Goal: Information Seeking & Learning: Learn about a topic

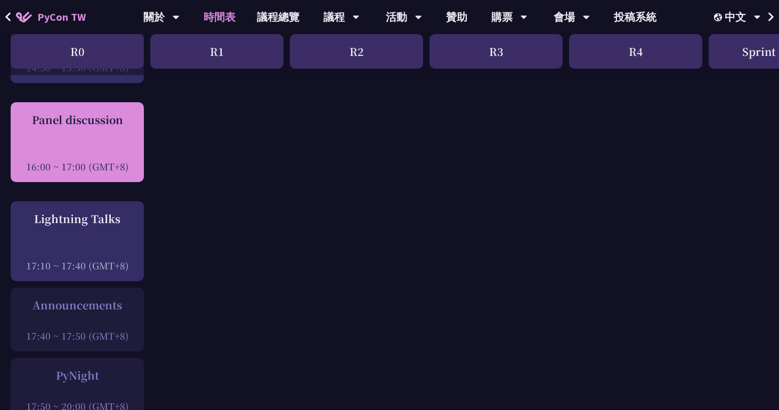
click at [108, 135] on div "Panel discussion 16:00 ~ 17:00 (GMT+8)" at bounding box center [77, 142] width 123 height 61
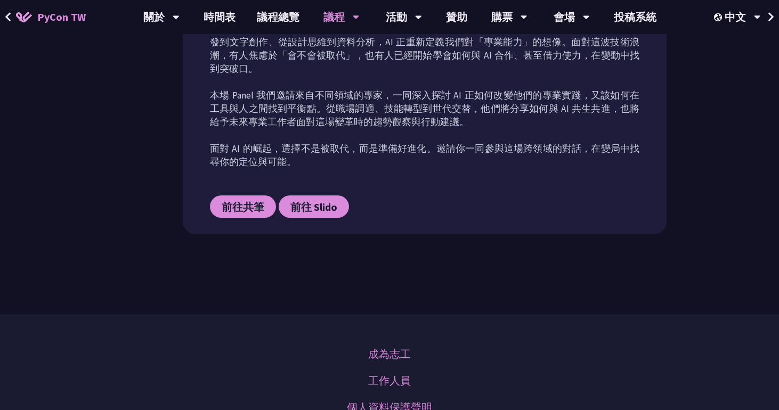
scroll to position [552, 0]
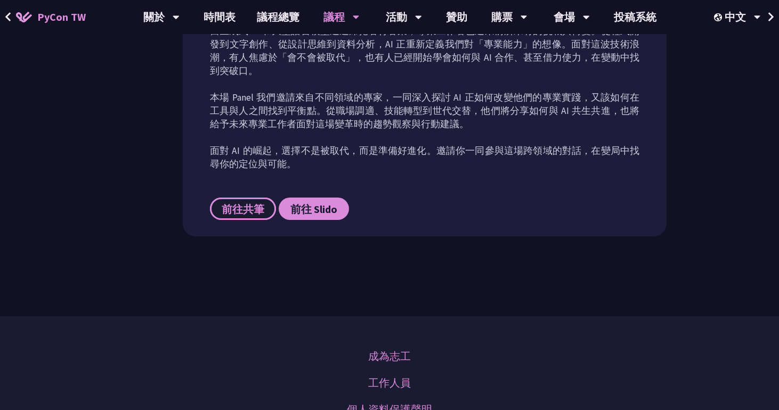
click at [237, 200] on link "前往共筆" at bounding box center [243, 209] width 66 height 22
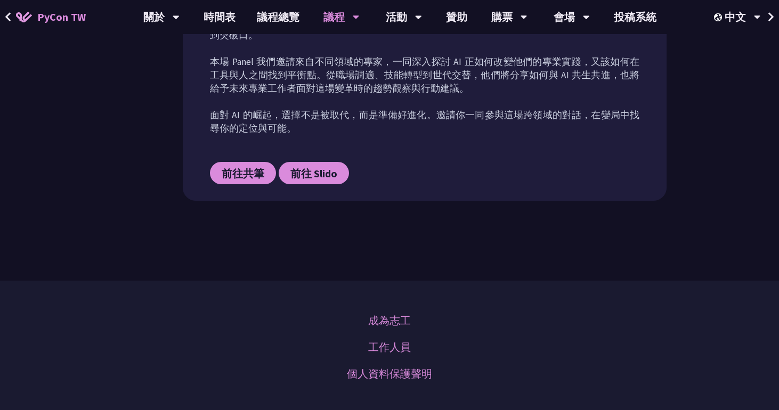
scroll to position [838, 0]
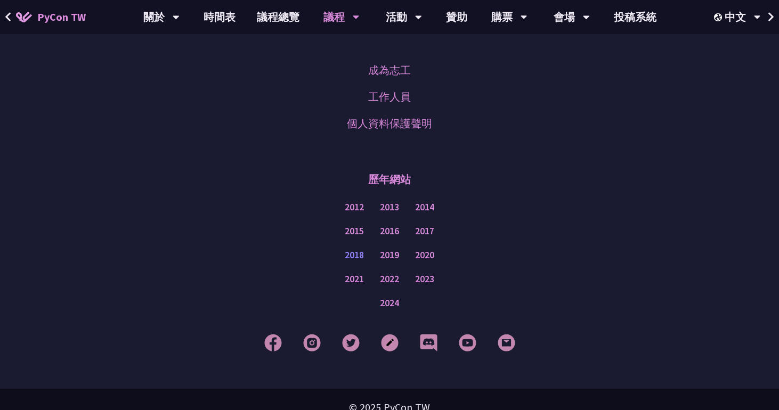
click at [355, 249] on link "2018" at bounding box center [354, 255] width 19 height 13
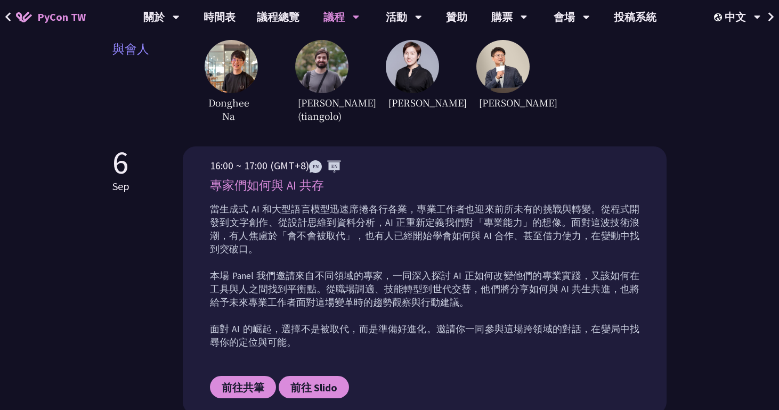
scroll to position [235, 0]
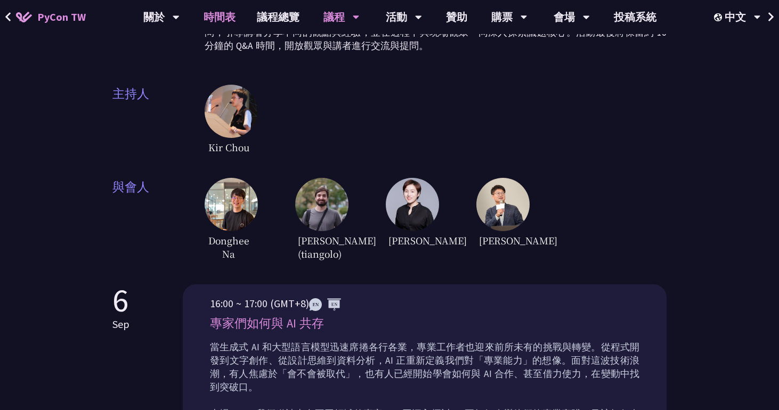
click at [224, 18] on link "時間表" at bounding box center [219, 17] width 53 height 34
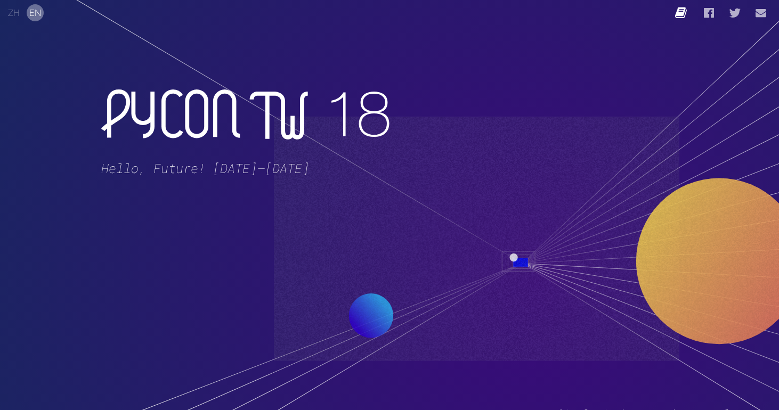
click at [684, 14] on link "Blog" at bounding box center [682, 13] width 14 height 26
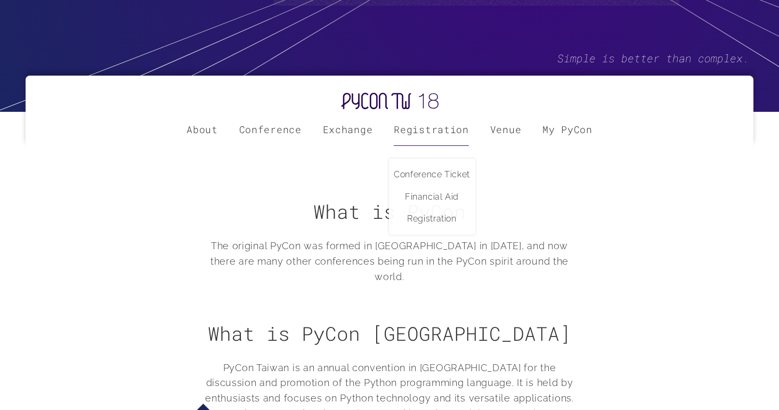
scroll to position [354, 0]
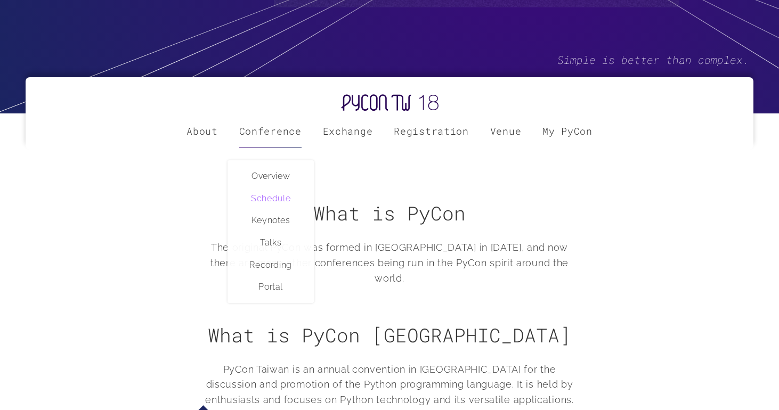
click at [276, 198] on link "Schedule" at bounding box center [270, 199] width 85 height 22
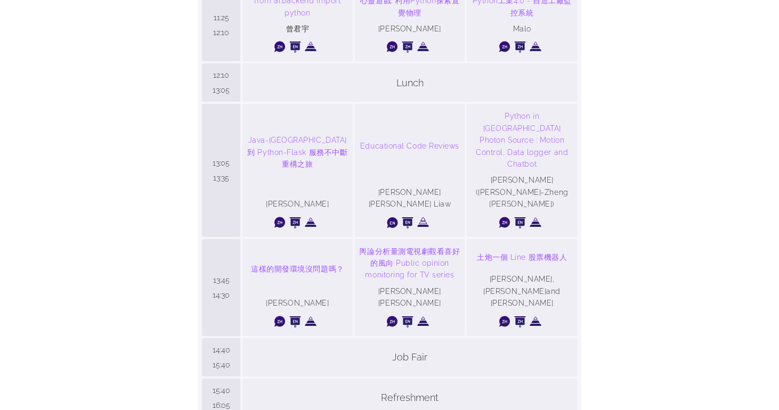
scroll to position [699, 0]
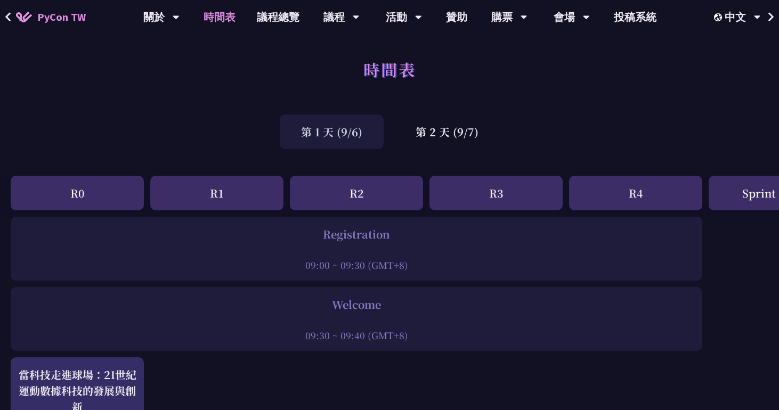
click at [440, 154] on div "第 1 天 (9/6) 第 2 天 (9/7)" at bounding box center [389, 131] width 779 height 45
click at [436, 135] on div "第 2 天 (9/7)" at bounding box center [447, 132] width 106 height 35
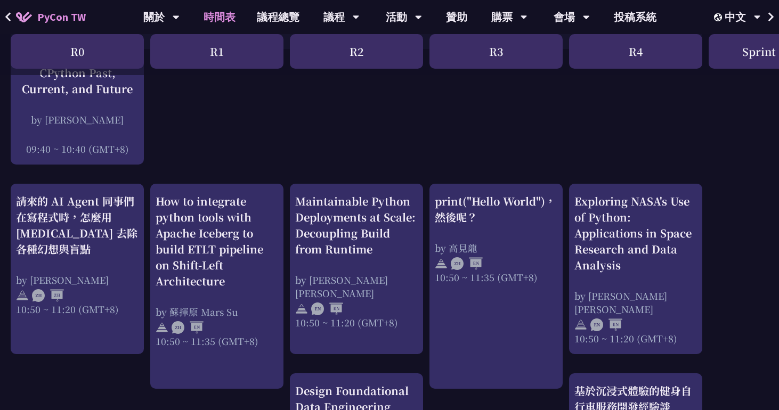
scroll to position [301, 0]
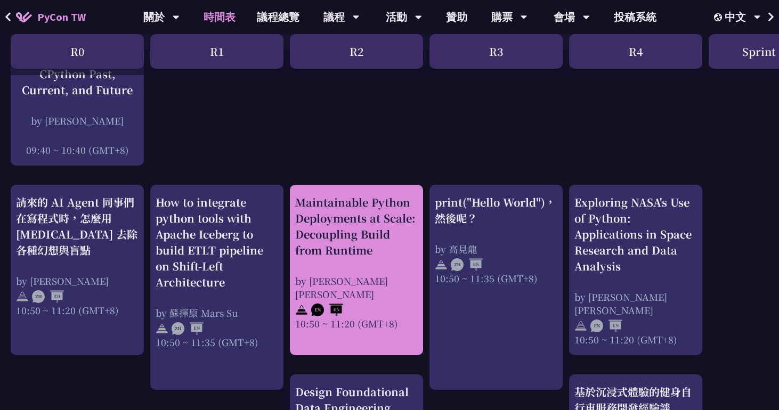
click at [364, 201] on div "Maintainable Python Deployments at Scale: Decoupling Build from Runtime" at bounding box center [356, 227] width 123 height 64
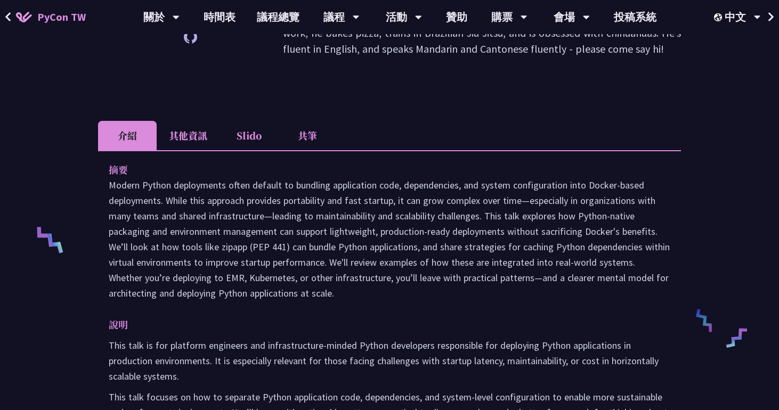
scroll to position [358, 0]
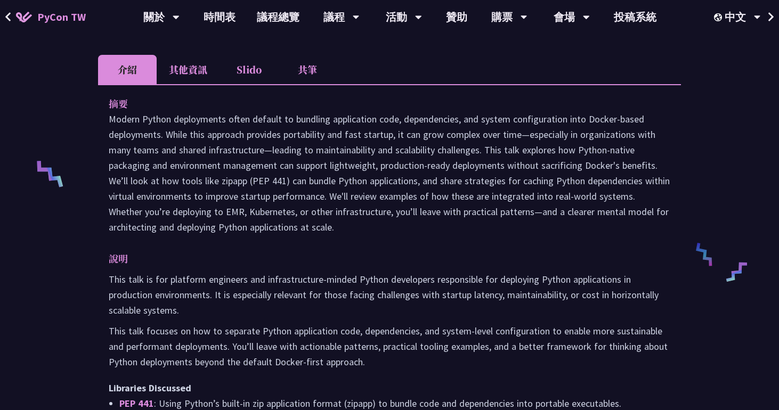
scroll to position [301, 0]
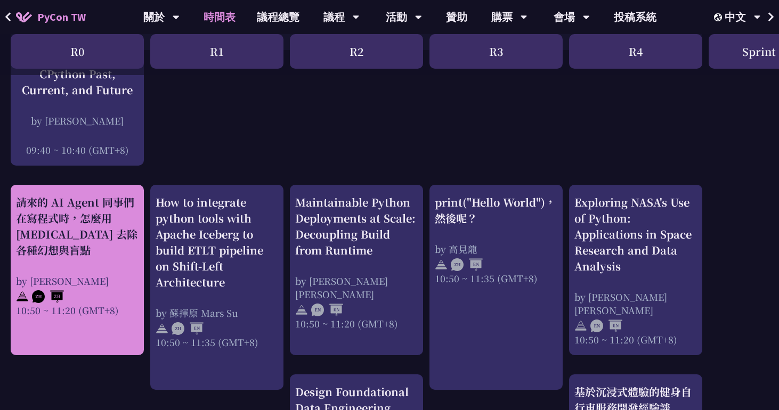
click at [83, 222] on div "請來的 AI Agent 同事們在寫程式時，怎麼用 [MEDICAL_DATA] 去除各種幻想與盲點" at bounding box center [77, 227] width 123 height 64
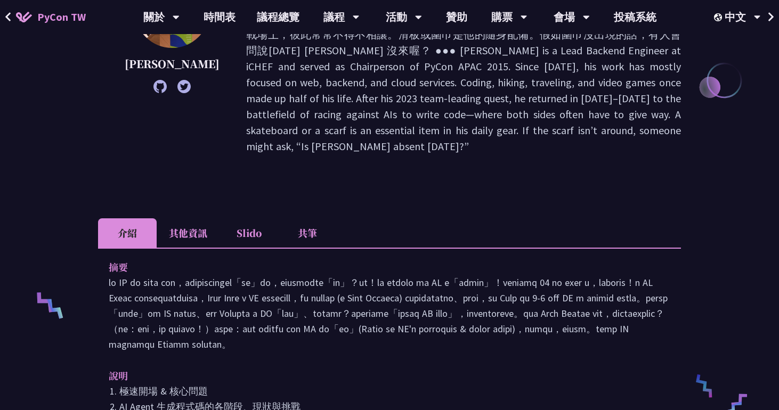
scroll to position [282, 0]
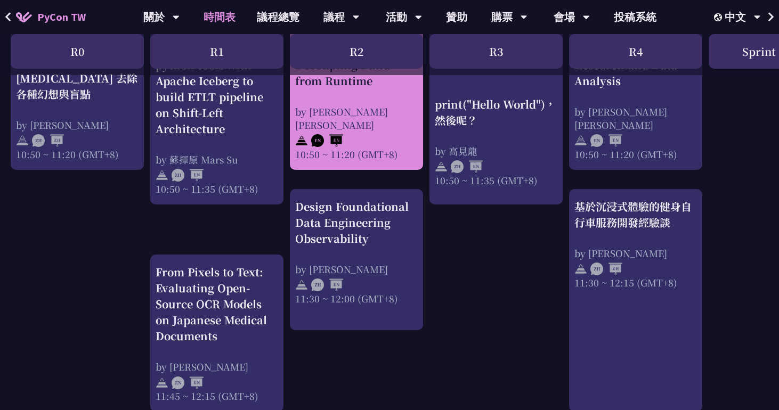
scroll to position [644, 0]
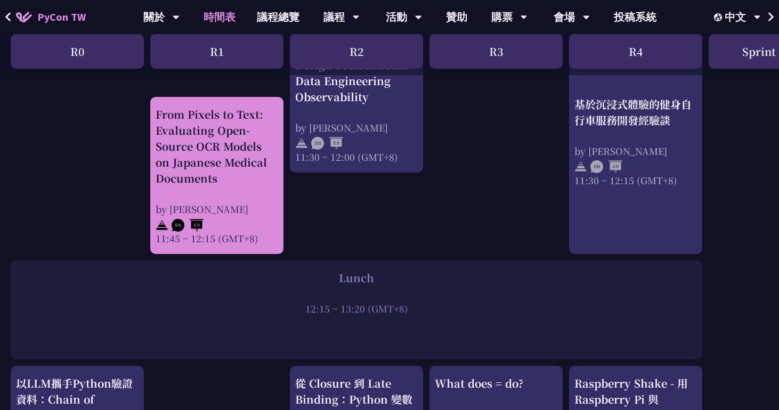
click at [204, 146] on div "From Pixels to Text: Evaluating Open-Source OCR Models on Japanese Medical Docu…" at bounding box center [217, 147] width 123 height 80
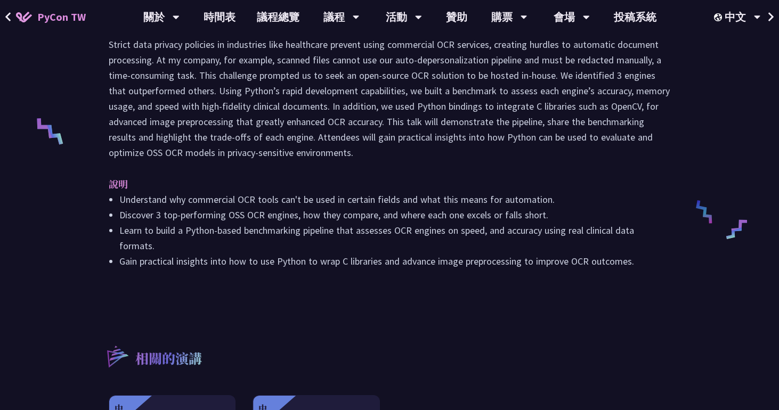
scroll to position [357, 0]
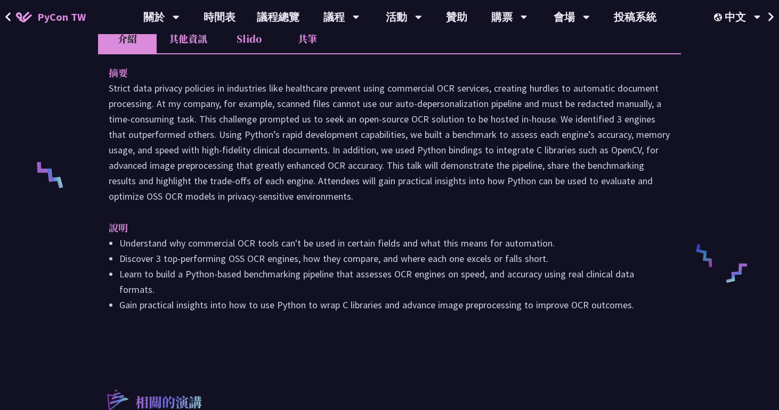
click at [197, 41] on li "其他資訊" at bounding box center [188, 38] width 63 height 29
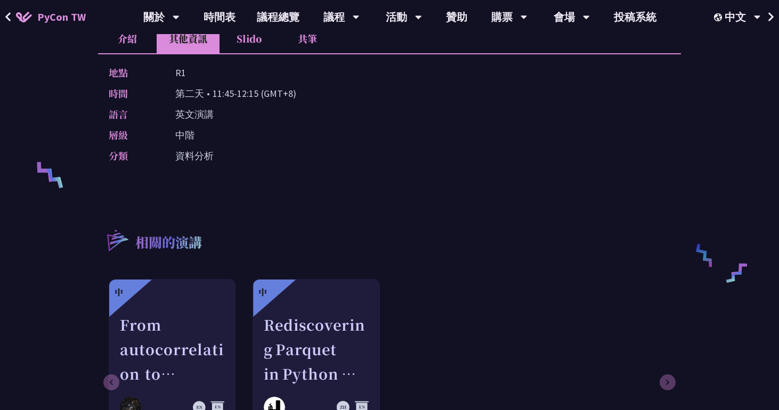
click at [221, 129] on div "層級 中階" at bounding box center [387, 134] width 556 height 15
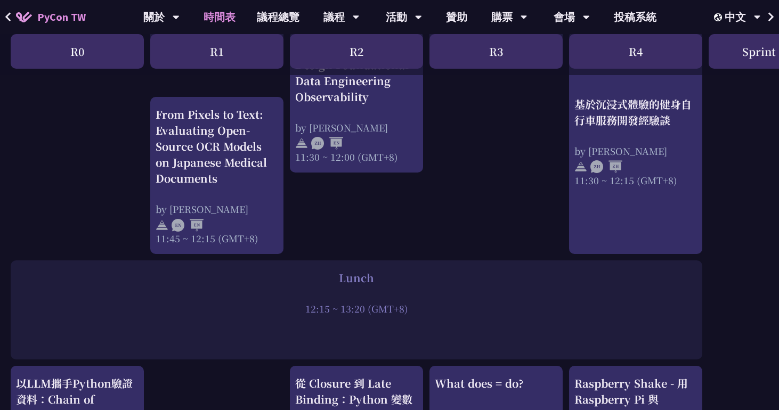
scroll to position [498, 0]
